Goal: Navigation & Orientation: Find specific page/section

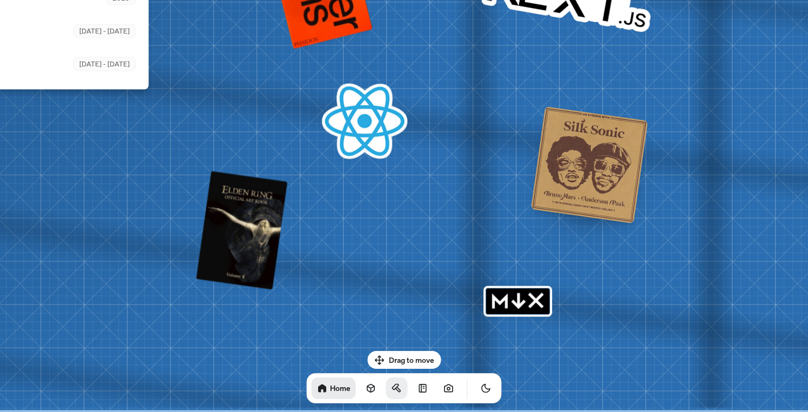
click at [392, 386] on icon at bounding box center [397, 388] width 11 height 11
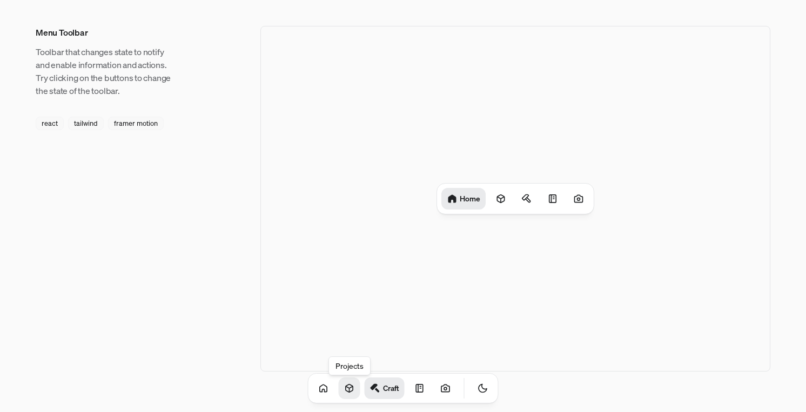
click at [344, 389] on icon at bounding box center [349, 388] width 11 height 11
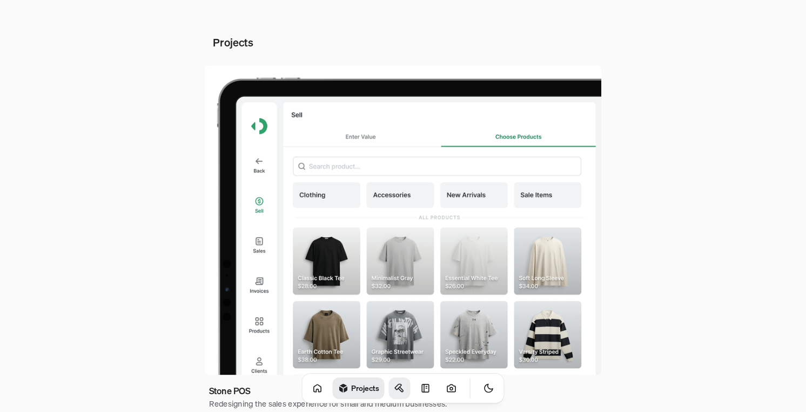
click at [394, 389] on icon at bounding box center [399, 388] width 11 height 11
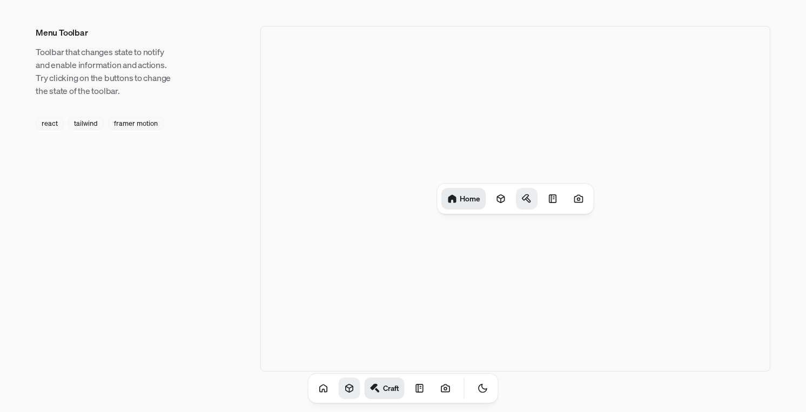
click at [531, 198] on icon at bounding box center [526, 198] width 11 height 11
click at [544, 199] on div at bounding box center [551, 199] width 22 height 22
click at [440, 389] on icon at bounding box center [445, 388] width 11 height 11
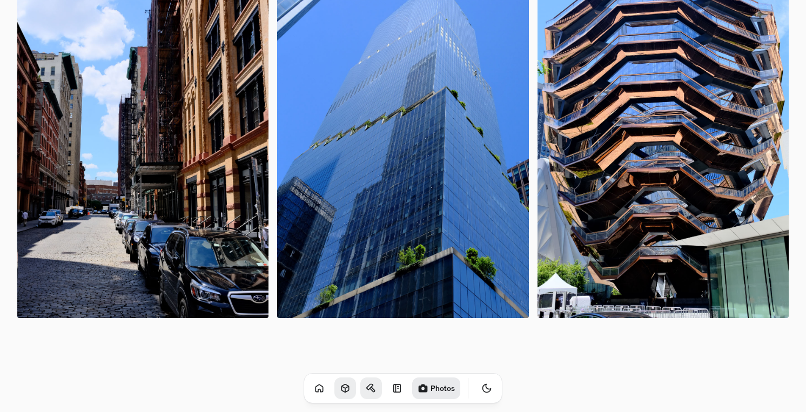
scroll to position [75, 0]
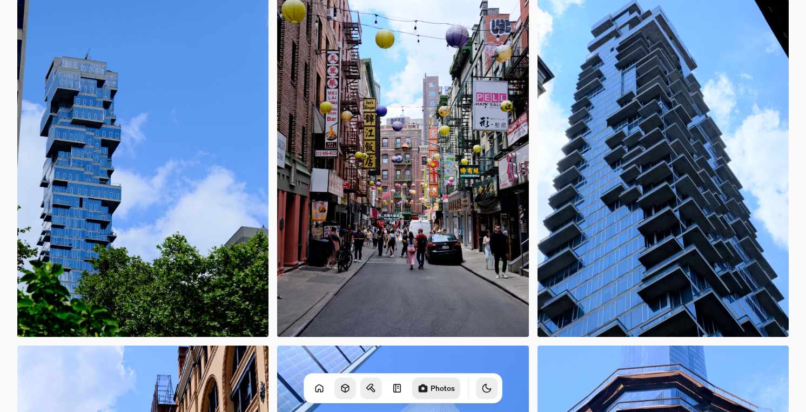
click at [477, 394] on button "Toggle Theme" at bounding box center [487, 389] width 22 height 22
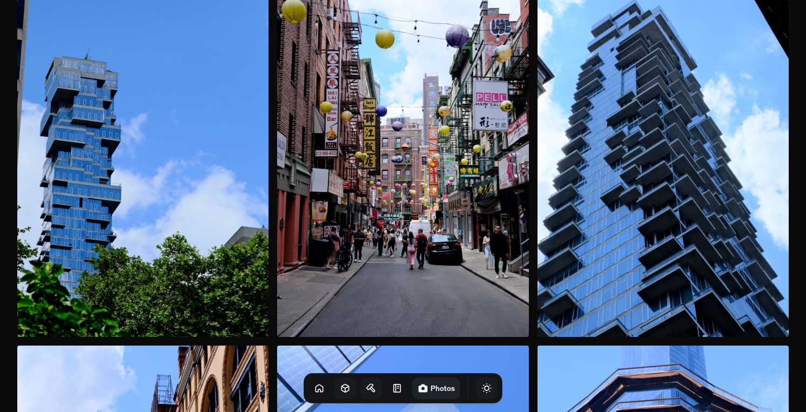
click at [477, 394] on button "Toggle Theme" at bounding box center [487, 389] width 22 height 22
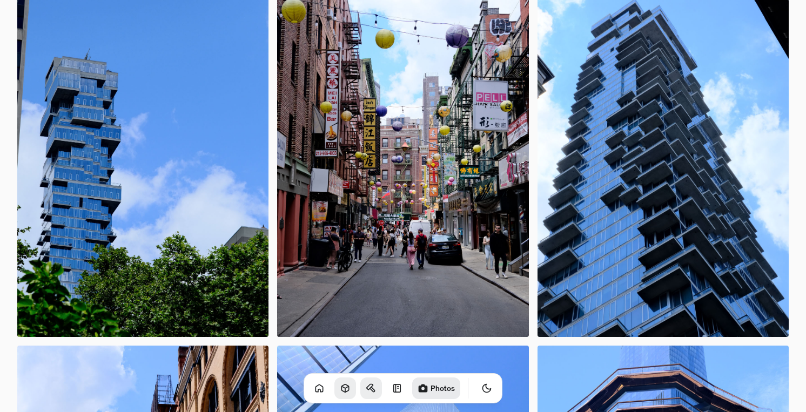
click at [0, 0] on icon "Toggle Audio" at bounding box center [0, 0] width 0 height 0
click at [483, 391] on icon "Toggle Theme" at bounding box center [487, 389] width 8 height 8
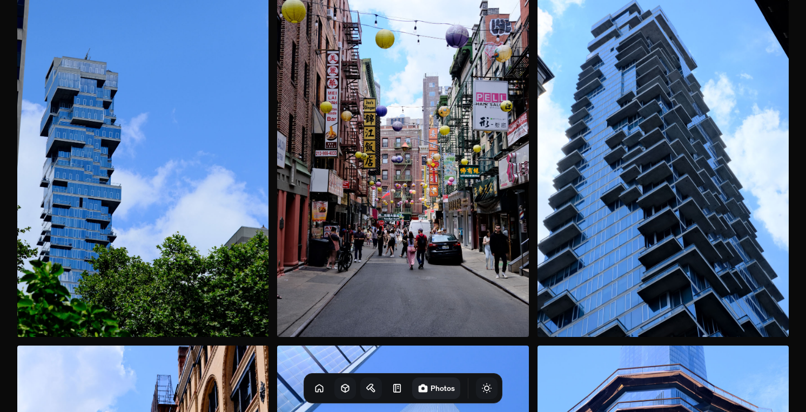
click at [481, 391] on icon "Toggle Theme" at bounding box center [486, 388] width 11 height 11
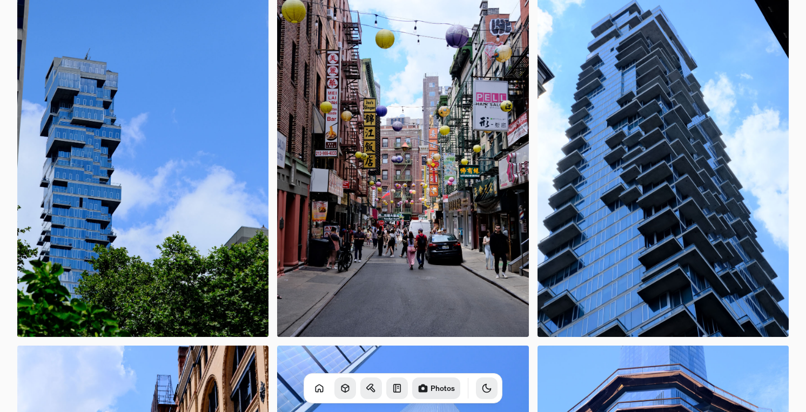
click at [392, 389] on icon at bounding box center [397, 388] width 11 height 11
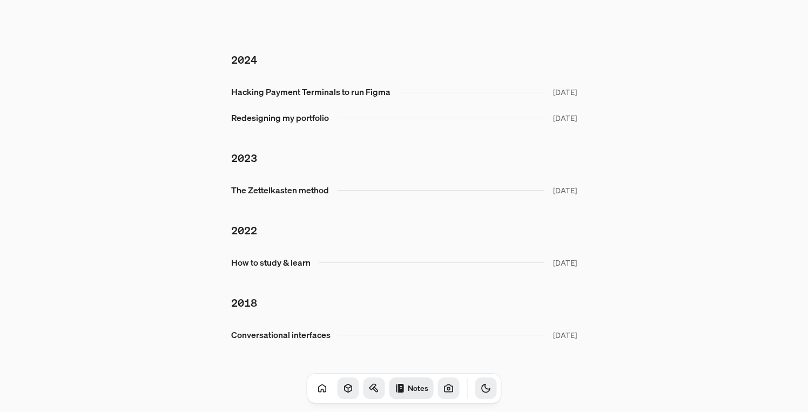
click at [370, 385] on icon at bounding box center [373, 387] width 6 height 5
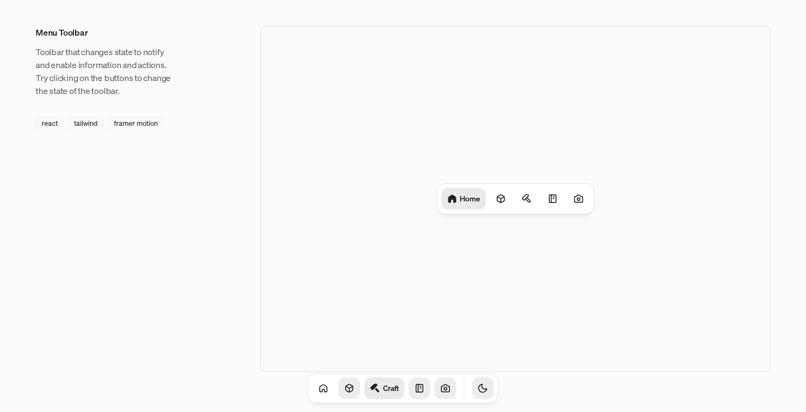
click at [344, 386] on icon at bounding box center [349, 388] width 11 height 11
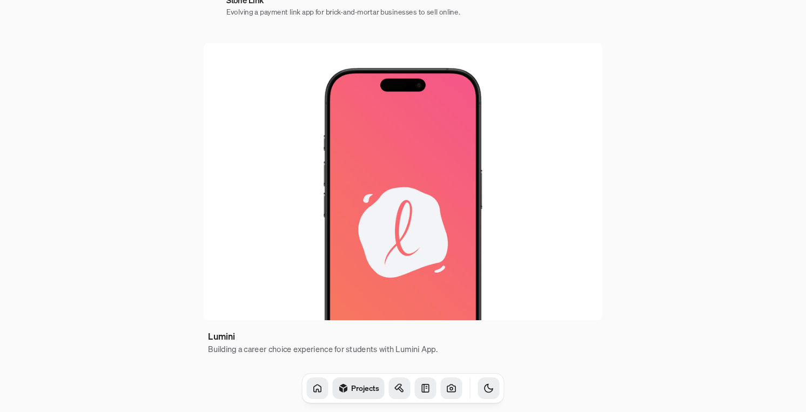
scroll to position [702, 0]
click at [312, 385] on icon at bounding box center [317, 388] width 11 height 11
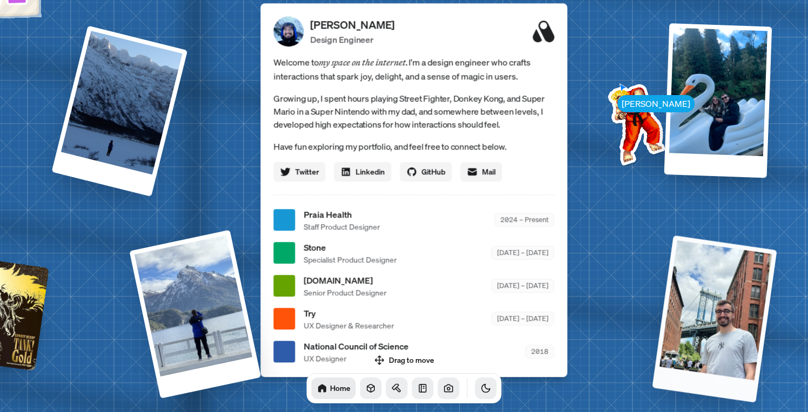
drag, startPoint x: 654, startPoint y: 269, endPoint x: 735, endPoint y: 284, distance: 82.5
click at [735, 284] on div at bounding box center [715, 319] width 125 height 168
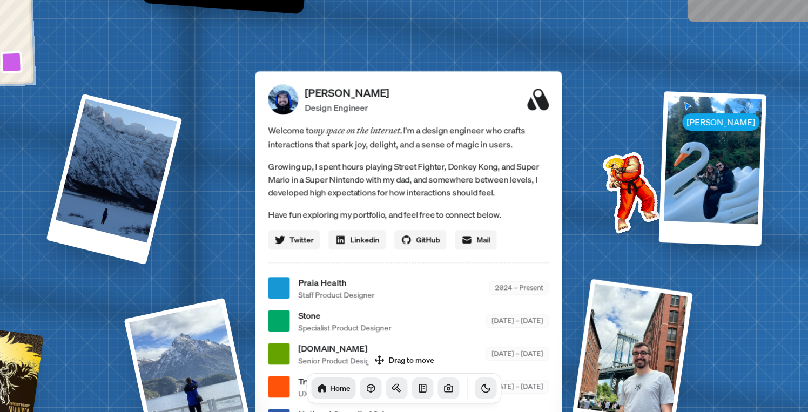
drag, startPoint x: 644, startPoint y: 121, endPoint x: 633, endPoint y: 170, distance: 49.9
click at [633, 170] on img at bounding box center [629, 190] width 109 height 109
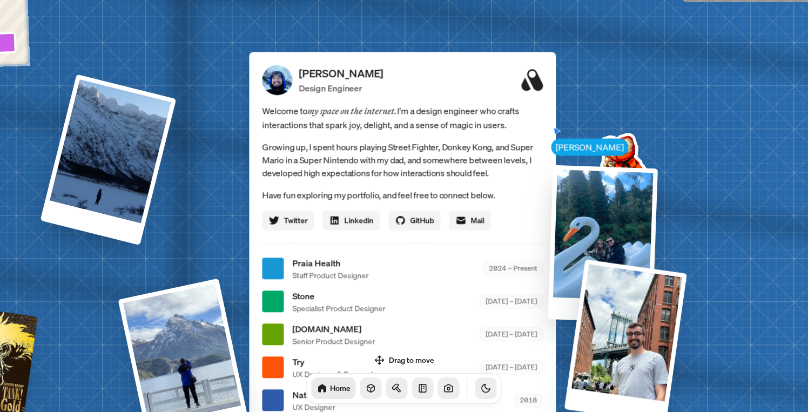
drag, startPoint x: 722, startPoint y: 154, endPoint x: 581, endPoint y: 310, distance: 209.7
click at [582, 310] on div "[PERSON_NAME] [PERSON_NAME] Design Engineer Welcome to my space on the internet…" at bounding box center [404, 269] width 1617 height 1416
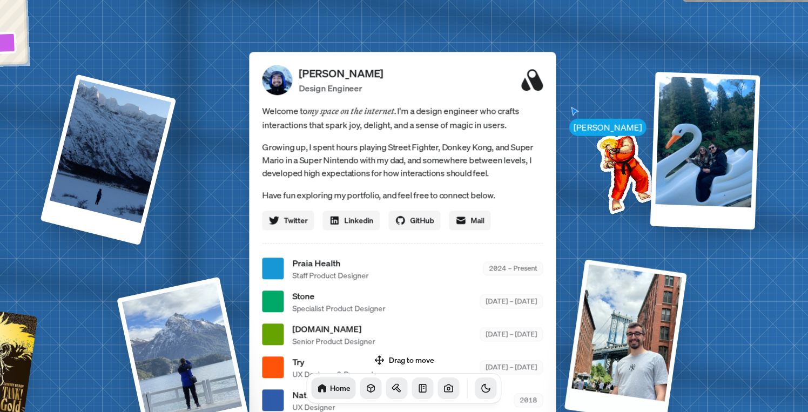
click at [166, 327] on div at bounding box center [184, 363] width 135 height 172
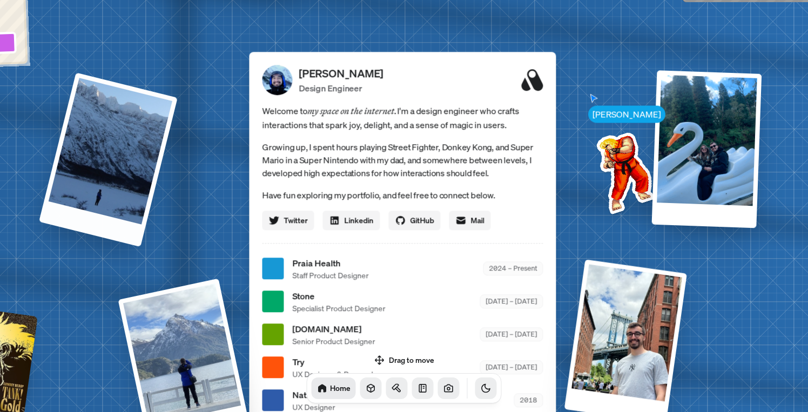
click at [130, 172] on div at bounding box center [108, 159] width 139 height 175
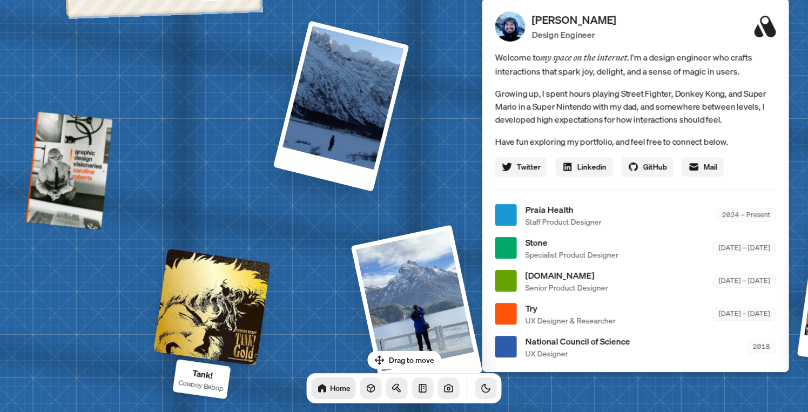
click at [211, 280] on div at bounding box center [211, 307] width 117 height 117
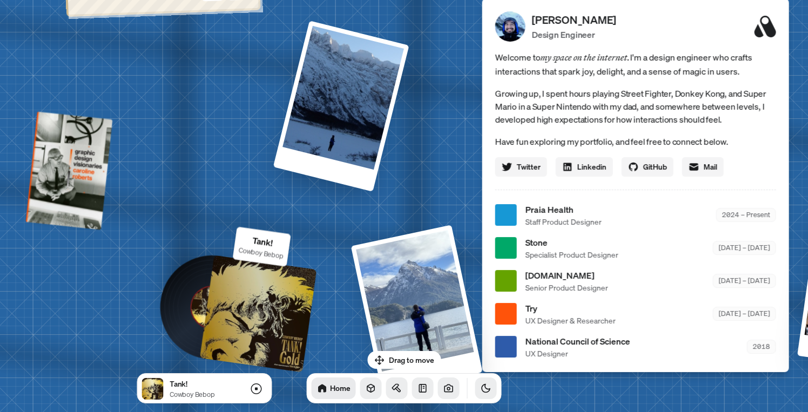
click at [237, 323] on div at bounding box center [258, 313] width 117 height 117
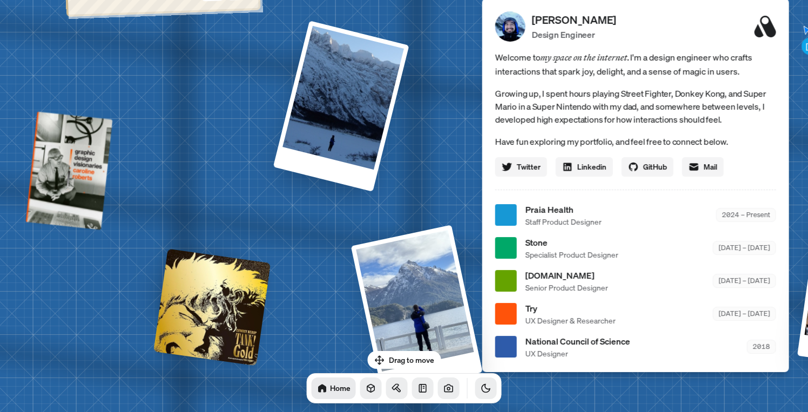
click at [220, 312] on div at bounding box center [211, 307] width 117 height 117
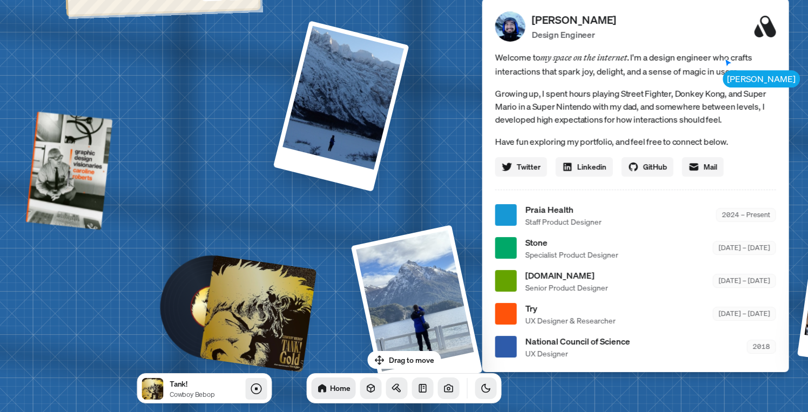
click at [259, 389] on icon at bounding box center [256, 389] width 13 height 13
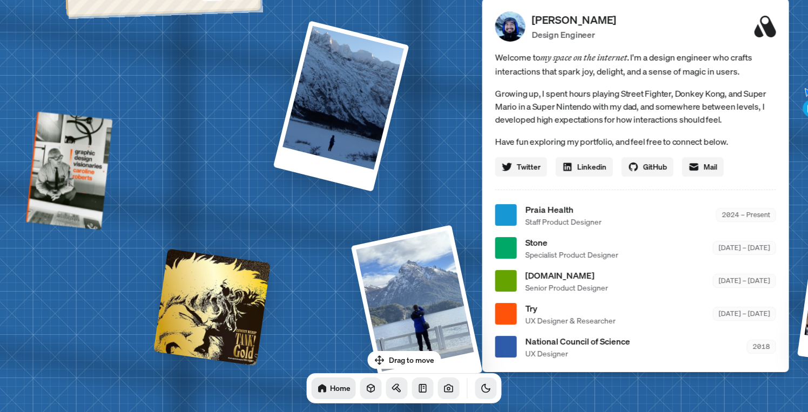
click at [482, 396] on button "Toggle Theme" at bounding box center [487, 389] width 22 height 22
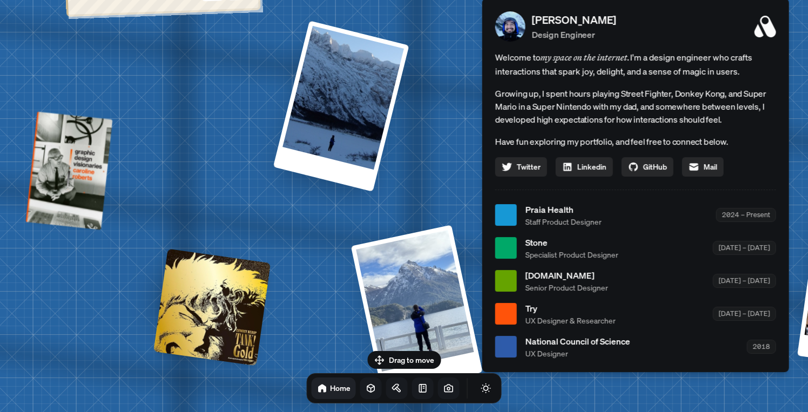
click at [0, 0] on button "Toggle Audio" at bounding box center [0, 0] width 0 height 0
click at [185, 332] on div at bounding box center [211, 307] width 117 height 117
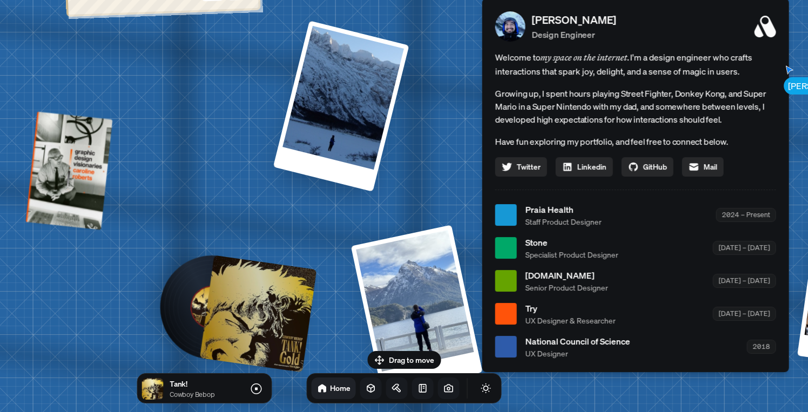
click at [252, 322] on div at bounding box center [258, 313] width 117 height 117
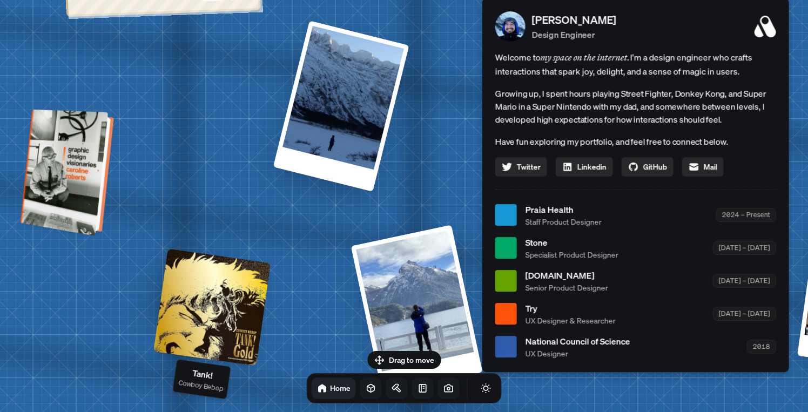
click at [82, 181] on div at bounding box center [68, 173] width 85 height 122
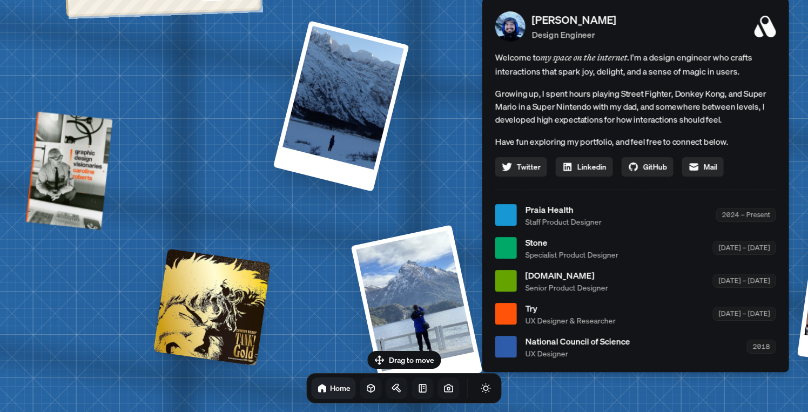
click at [0, 0] on icon "Toggle Audio" at bounding box center [0, 0] width 0 height 0
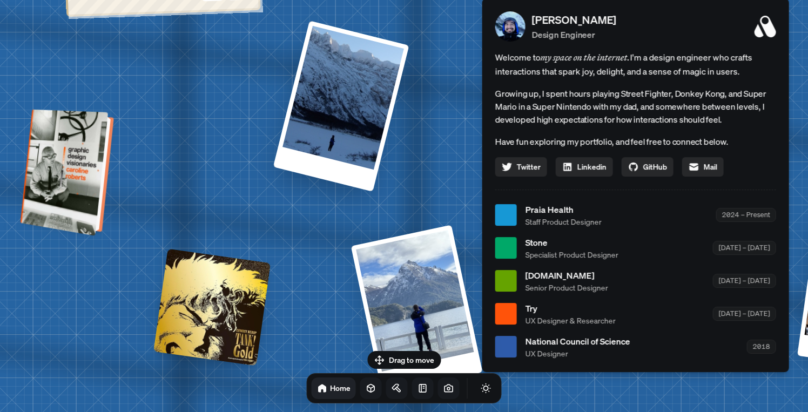
click at [78, 139] on div at bounding box center [68, 173] width 85 height 122
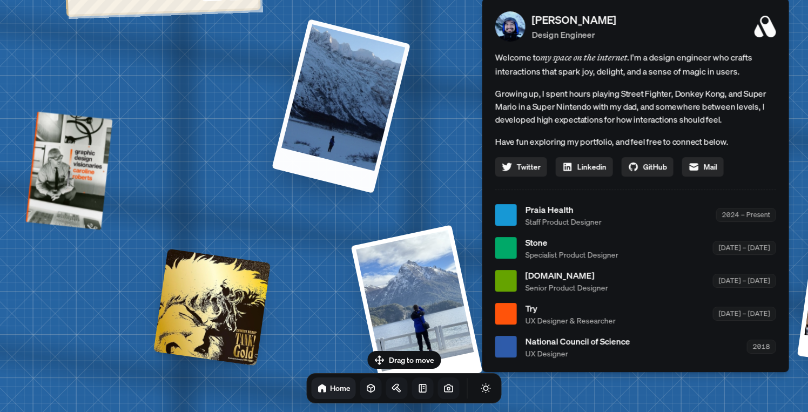
click at [319, 108] on div at bounding box center [341, 106] width 139 height 175
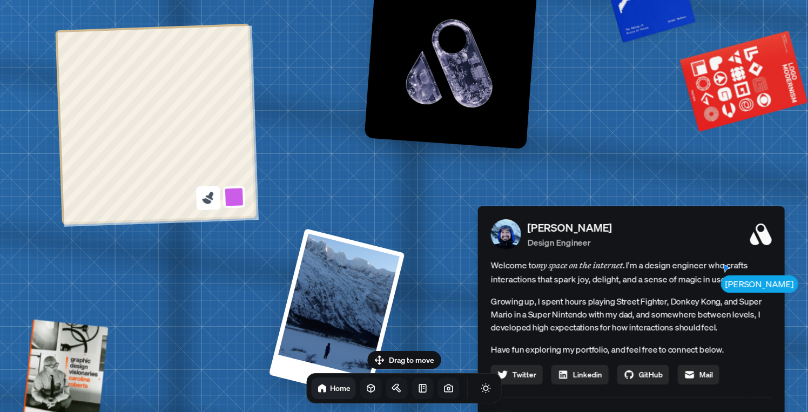
click at [211, 196] on icon at bounding box center [209, 196] width 8 height 9
click at [239, 199] on button at bounding box center [234, 197] width 25 height 25
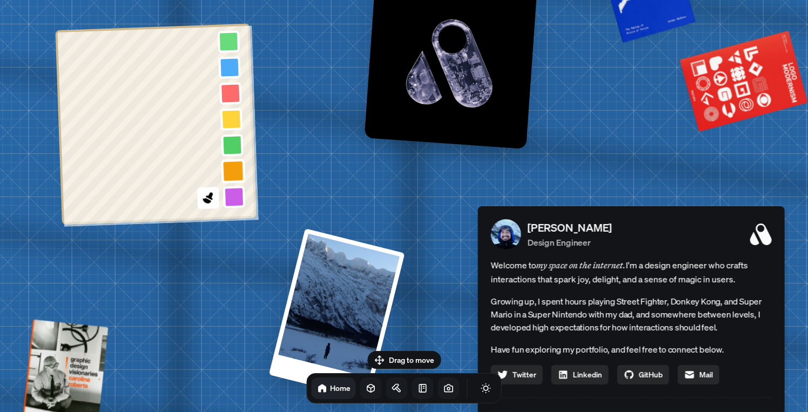
click at [236, 170] on button at bounding box center [233, 171] width 25 height 25
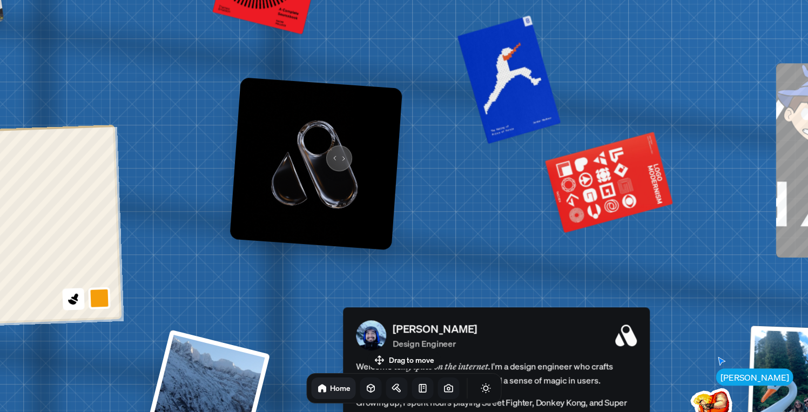
drag, startPoint x: 440, startPoint y: 120, endPoint x: 325, endPoint y: 153, distance: 119.7
click at [325, 153] on img at bounding box center [316, 163] width 173 height 173
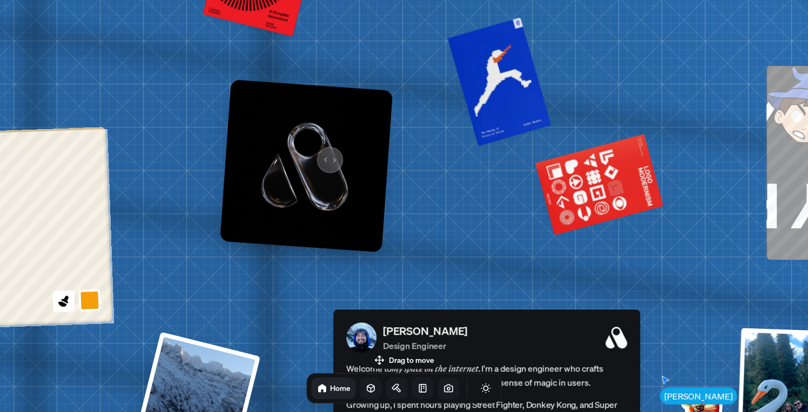
click at [325, 153] on img at bounding box center [306, 165] width 173 height 173
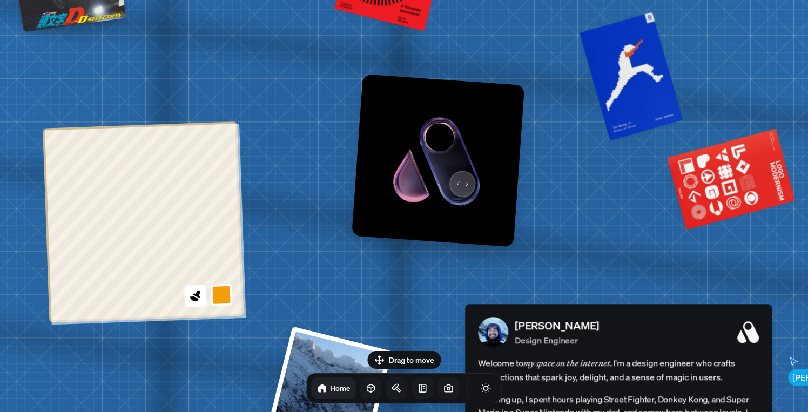
drag, startPoint x: 326, startPoint y: 182, endPoint x: 461, endPoint y: 177, distance: 135.2
click at [461, 177] on img at bounding box center [438, 160] width 173 height 173
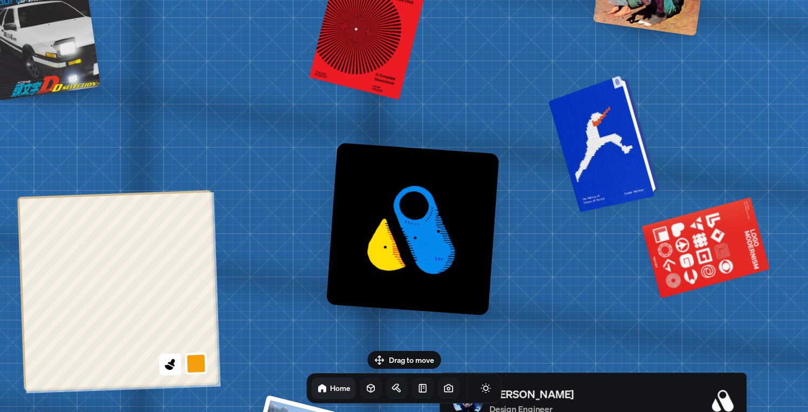
drag, startPoint x: 636, startPoint y: 70, endPoint x: 605, endPoint y: 139, distance: 75.7
click at [606, 140] on div at bounding box center [606, 143] width 103 height 132
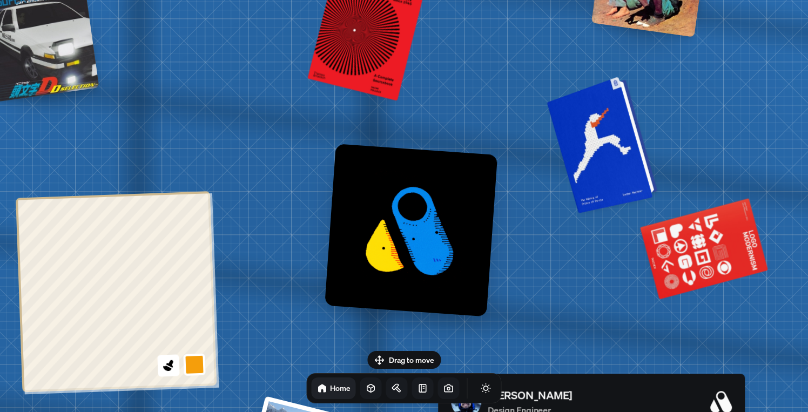
click at [605, 139] on div at bounding box center [604, 144] width 103 height 132
